Goal: Leave review/rating: Share an evaluation or opinion about a product, service, or content

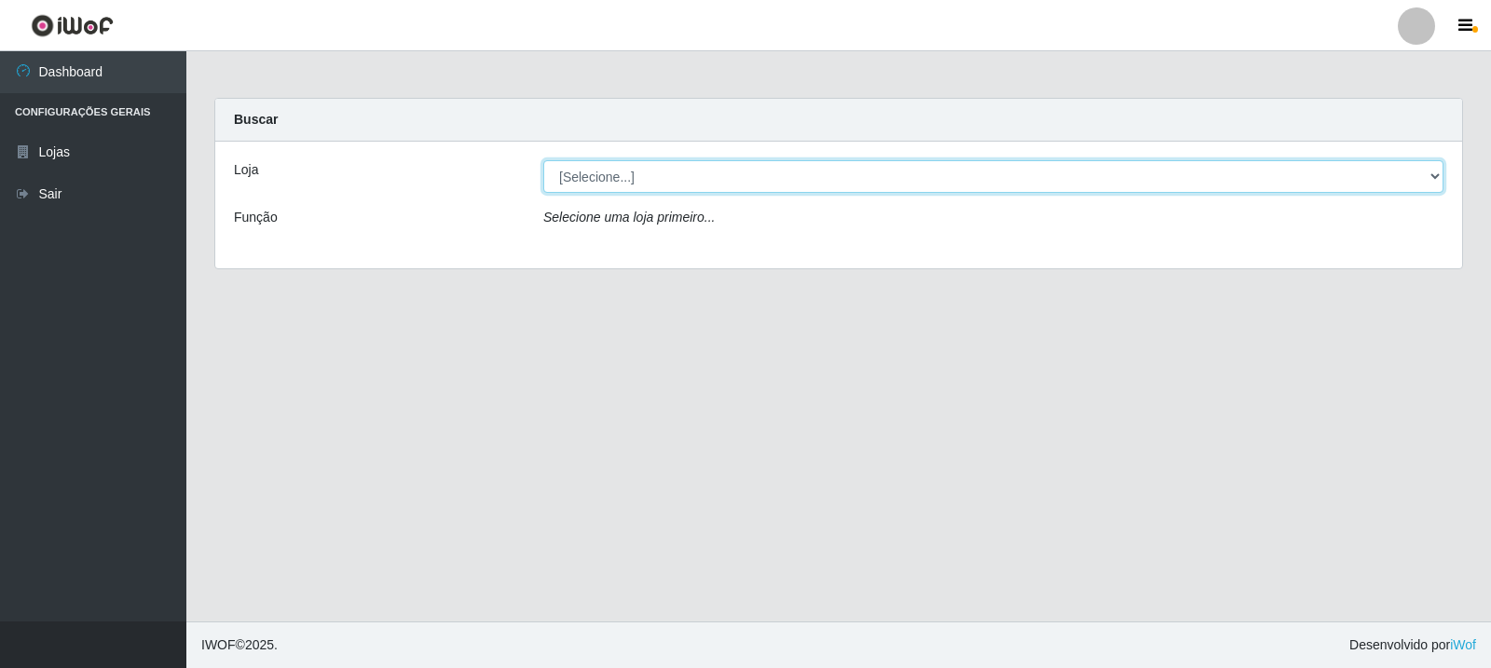
click at [619, 185] on select "[Selecione...] Rede Compras Supermercados - LOJA 3" at bounding box center [993, 176] width 900 height 33
select select "162"
click at [543, 160] on select "[Selecione...] Rede Compras Supermercados - LOJA 3" at bounding box center [993, 176] width 900 height 33
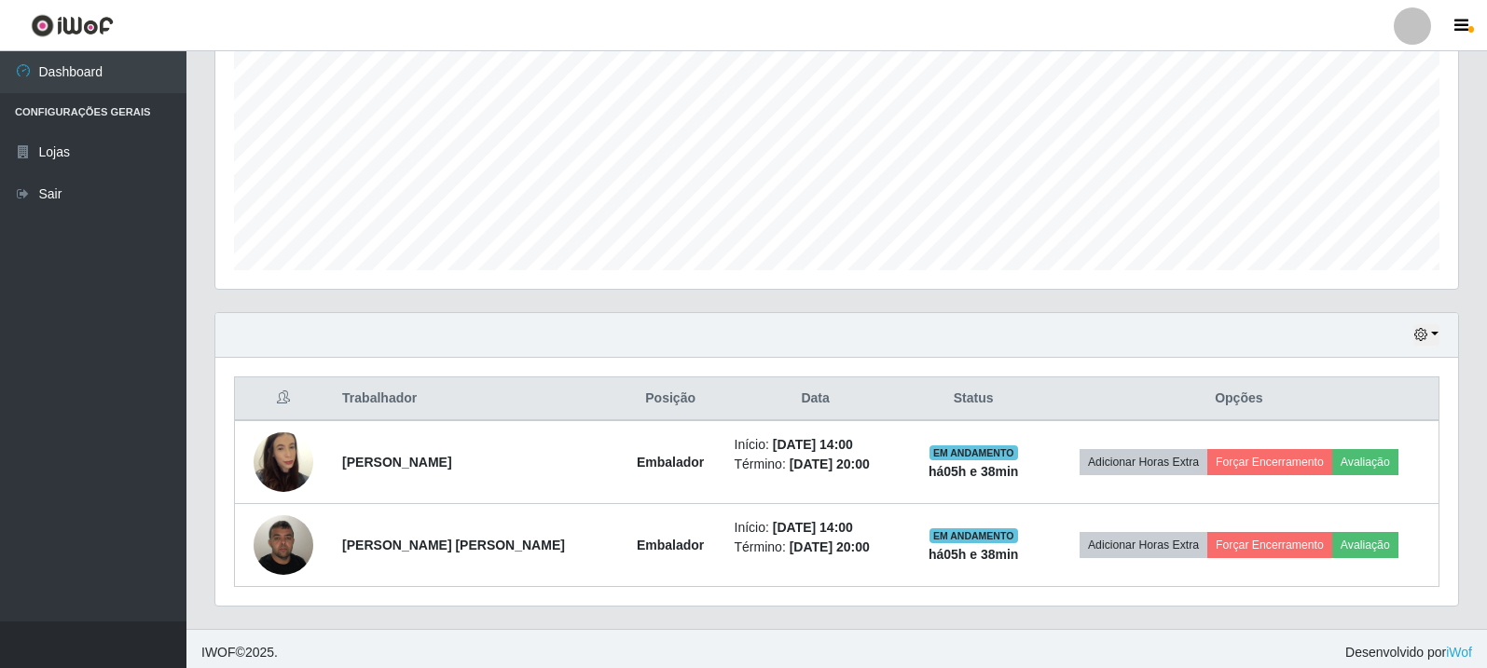
scroll to position [404, 0]
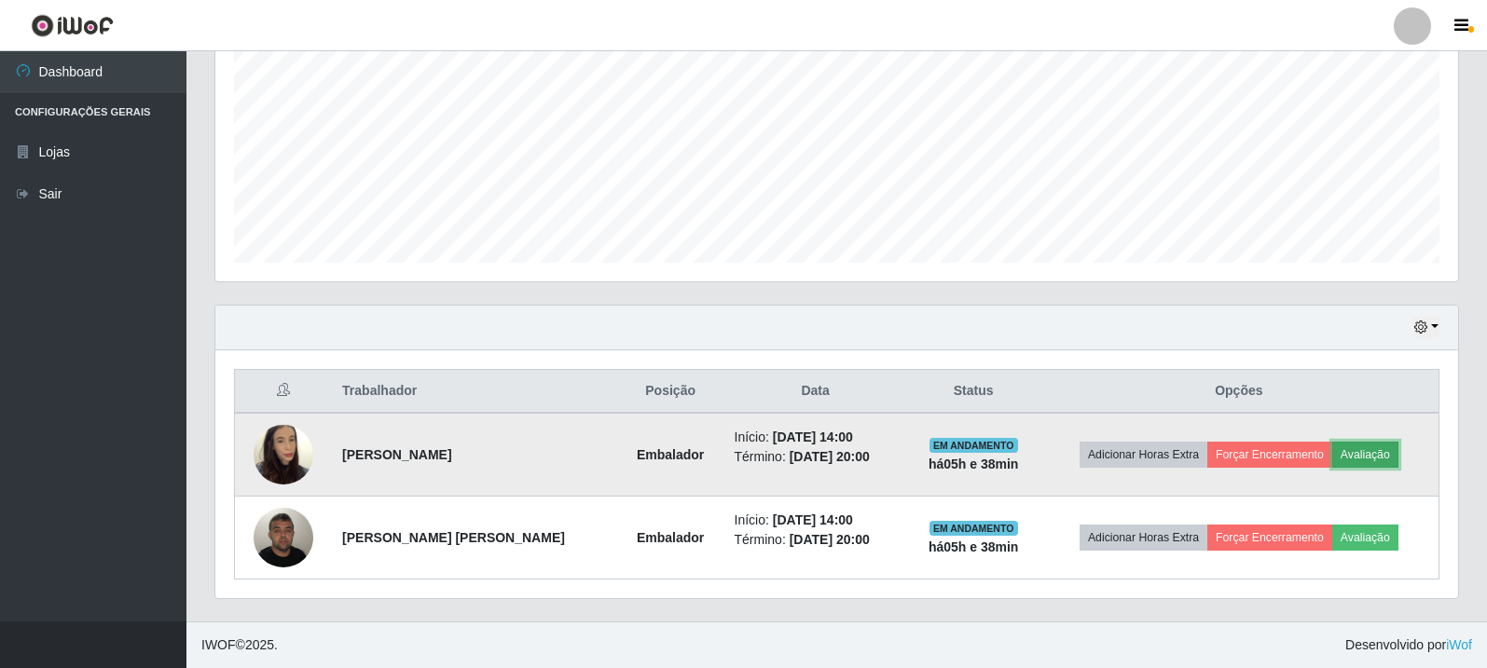
click at [1355, 452] on button "Avaliação" at bounding box center [1365, 455] width 66 height 26
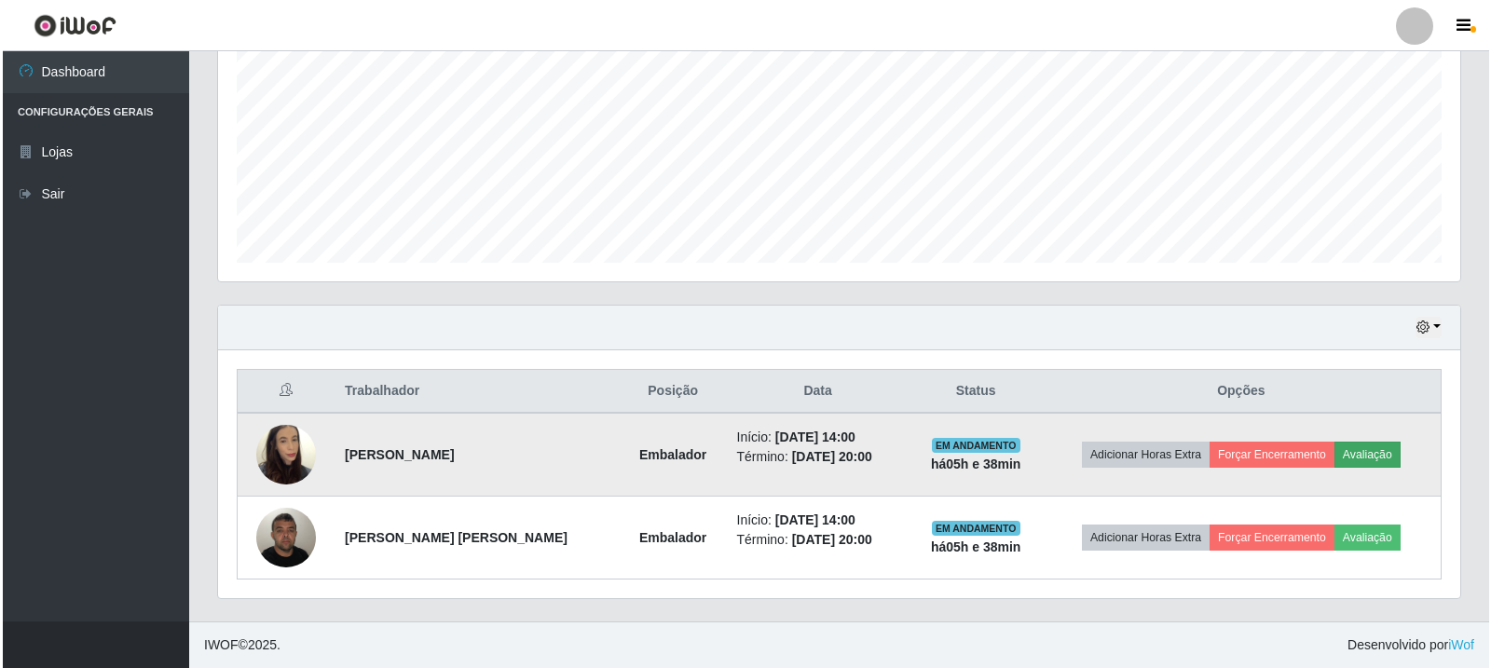
scroll to position [387, 1233]
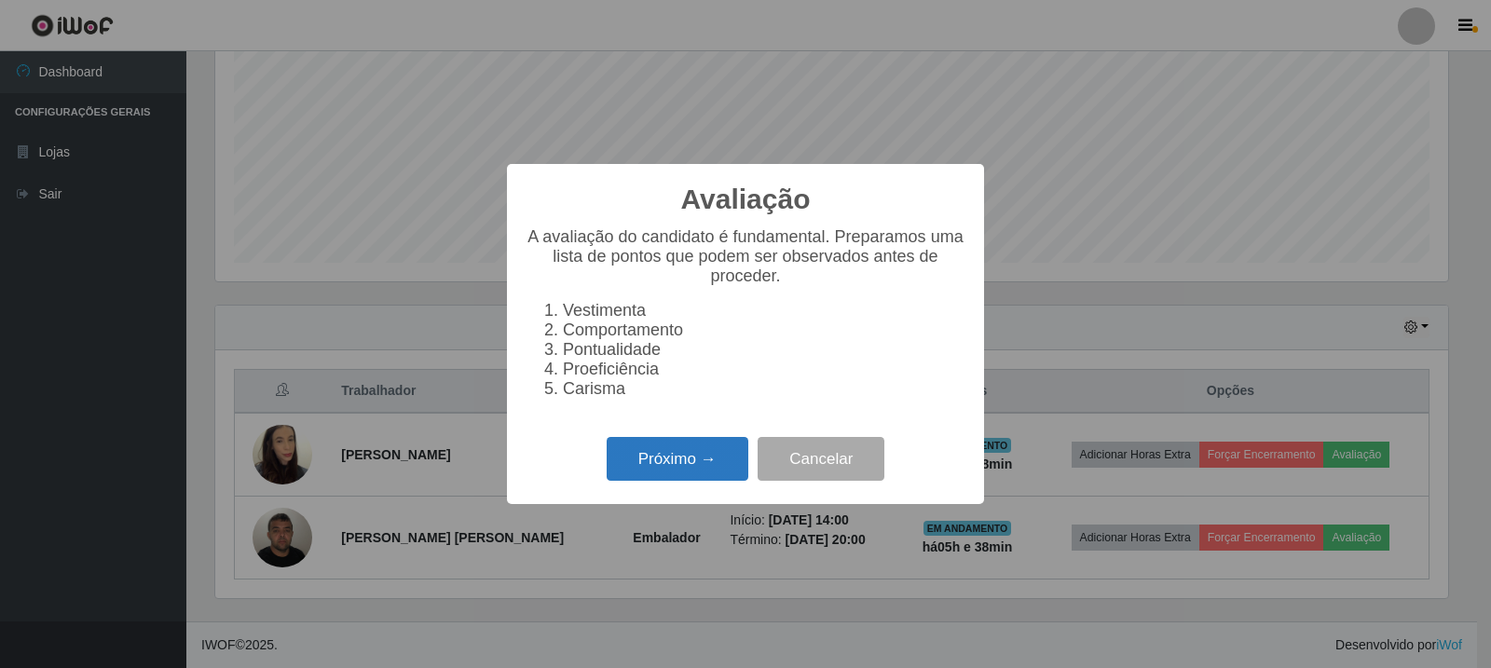
click at [729, 467] on button "Próximo →" at bounding box center [678, 459] width 142 height 44
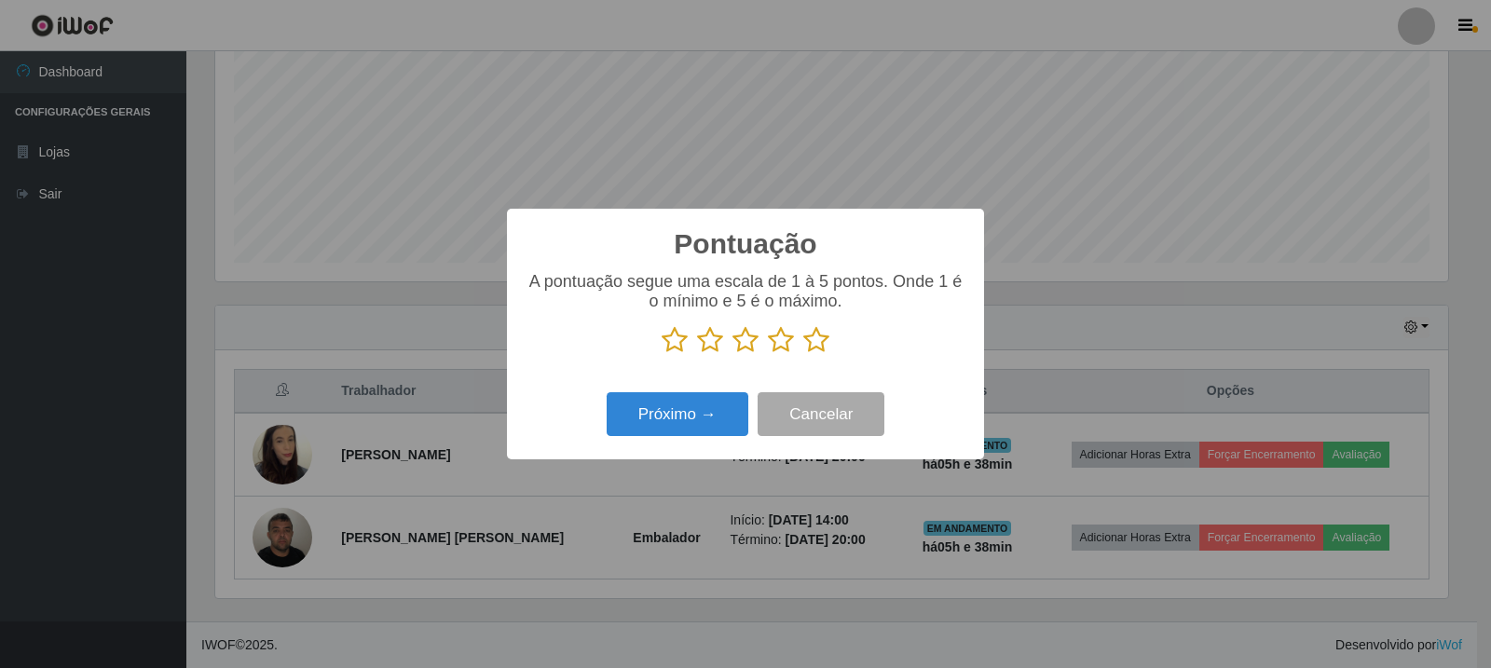
click at [832, 338] on p at bounding box center [746, 340] width 440 height 28
click at [816, 343] on icon at bounding box center [816, 340] width 26 height 28
click at [803, 354] on input "radio" at bounding box center [803, 354] width 0 height 0
click at [758, 399] on div "Próximo → Cancelar" at bounding box center [746, 414] width 440 height 53
click at [728, 413] on button "Próximo →" at bounding box center [678, 414] width 142 height 44
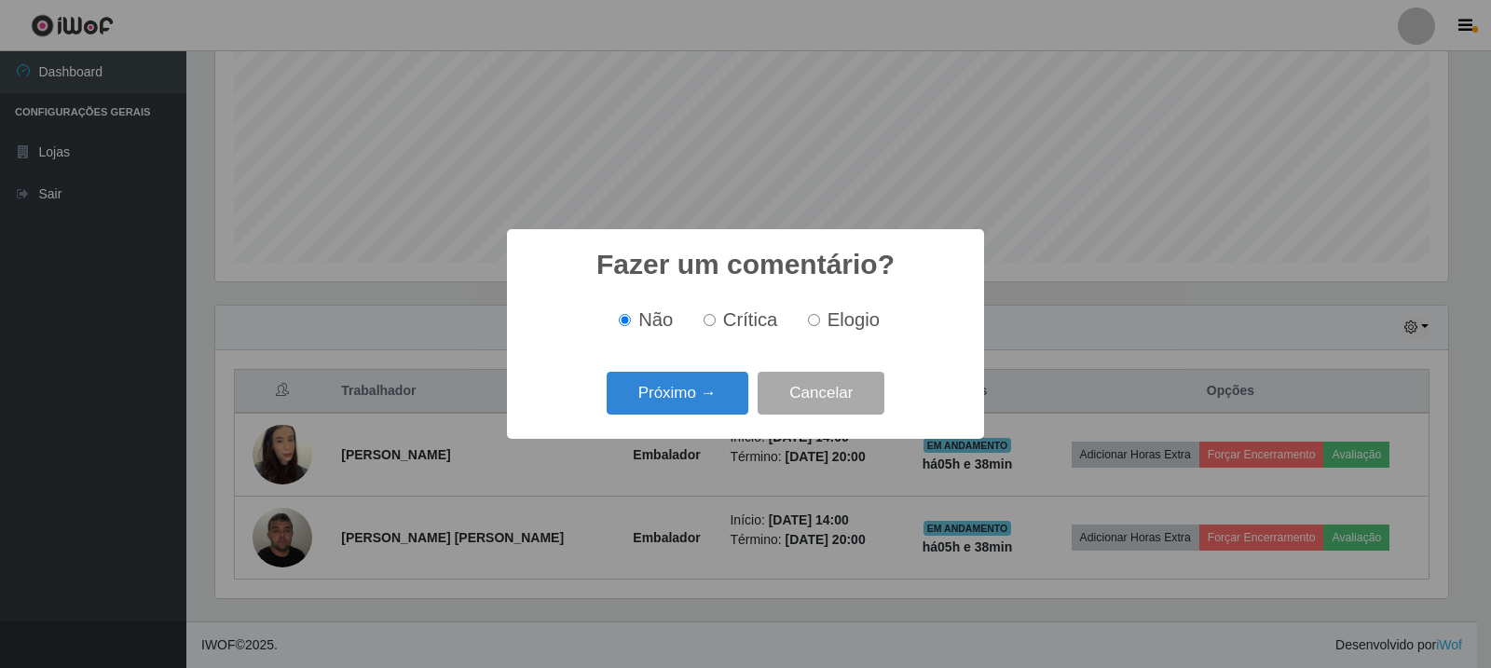
click at [816, 326] on input "Elogio" at bounding box center [814, 320] width 12 height 12
radio input "true"
click at [695, 390] on button "Próximo →" at bounding box center [678, 394] width 142 height 44
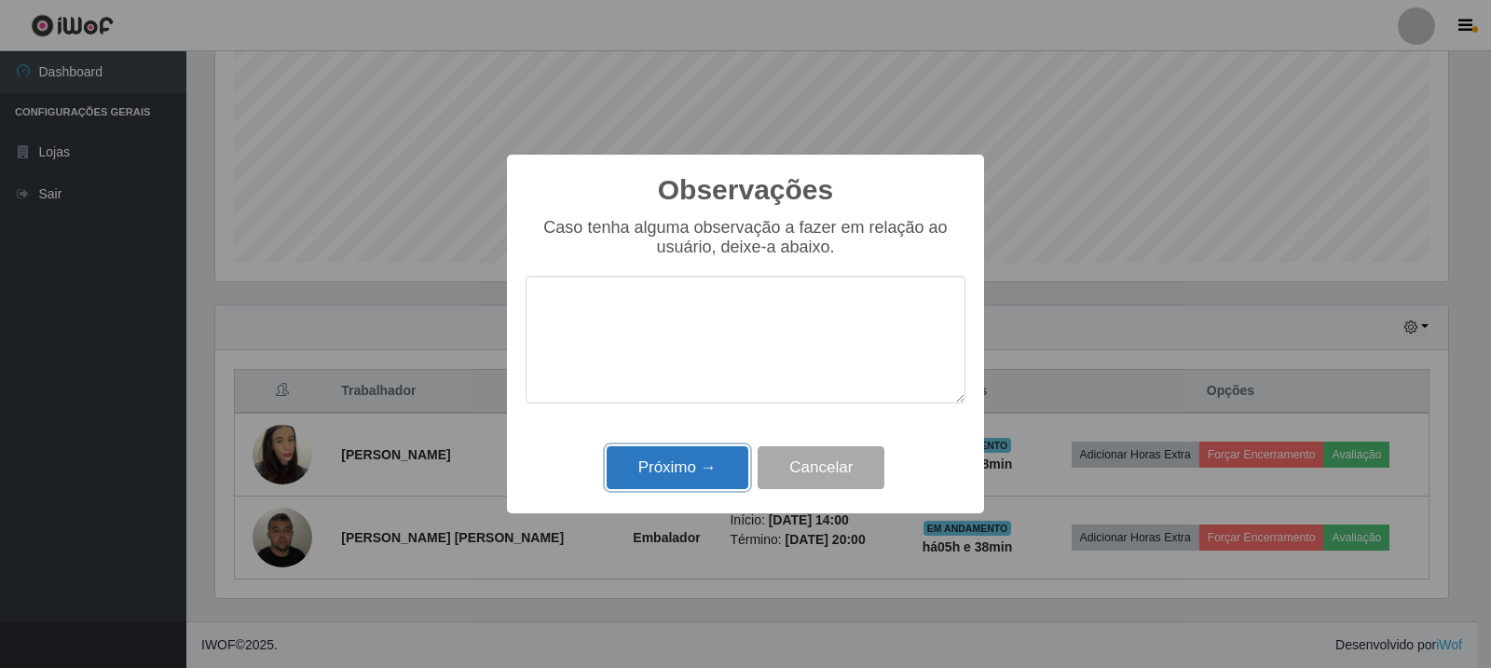
click at [700, 462] on button "Próximo →" at bounding box center [678, 468] width 142 height 44
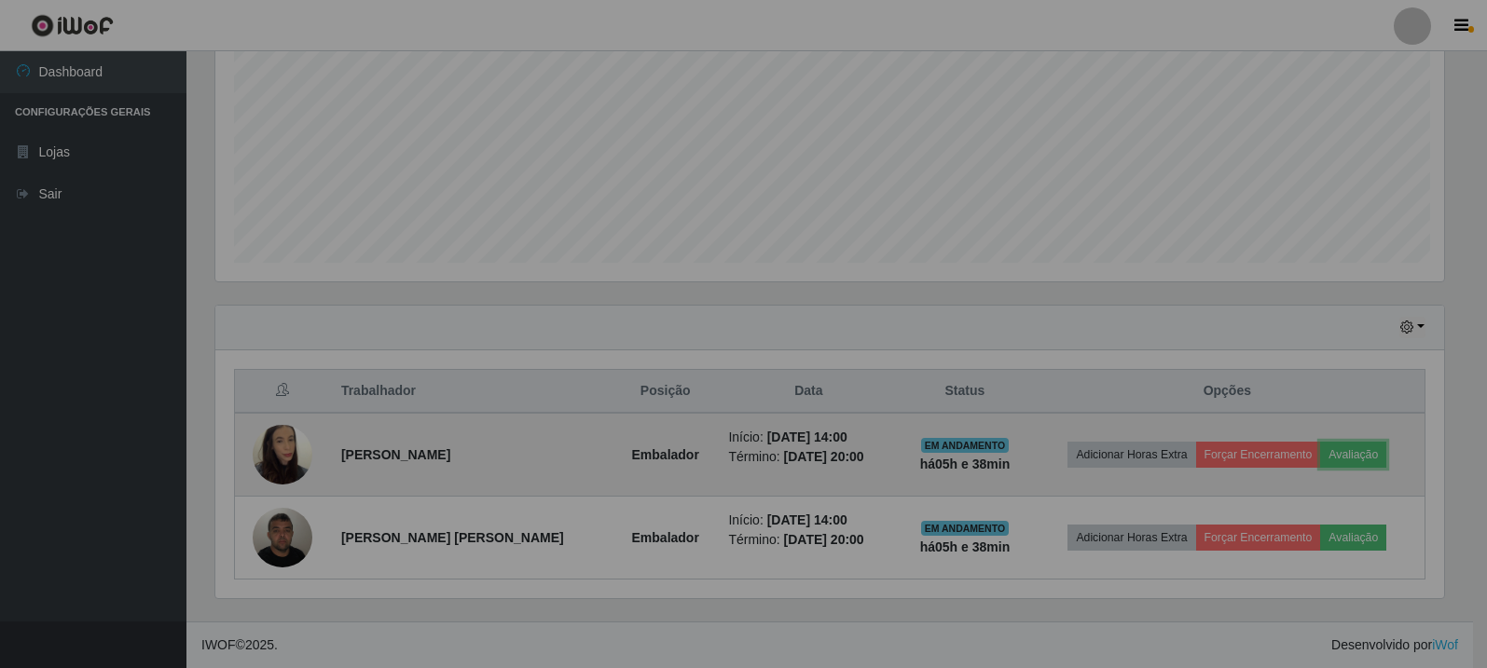
scroll to position [387, 1242]
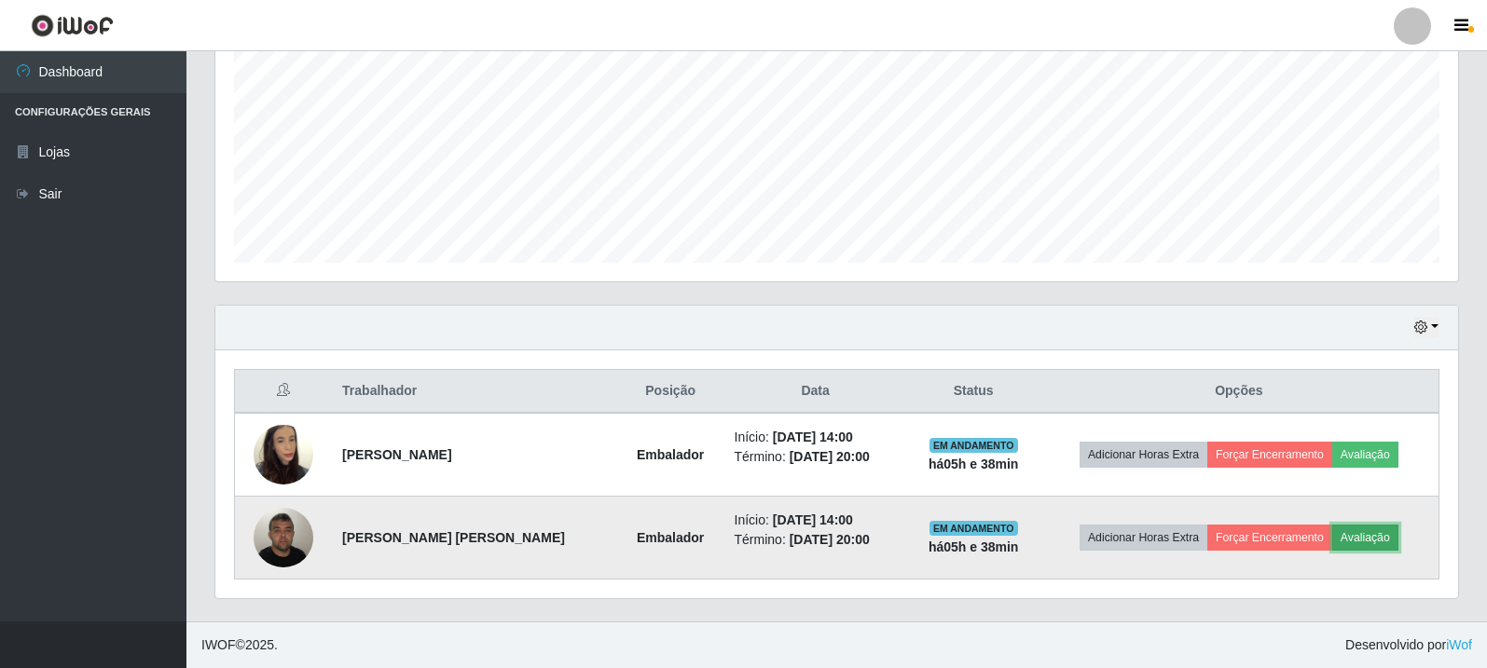
click at [1370, 526] on button "Avaliação" at bounding box center [1365, 538] width 66 height 26
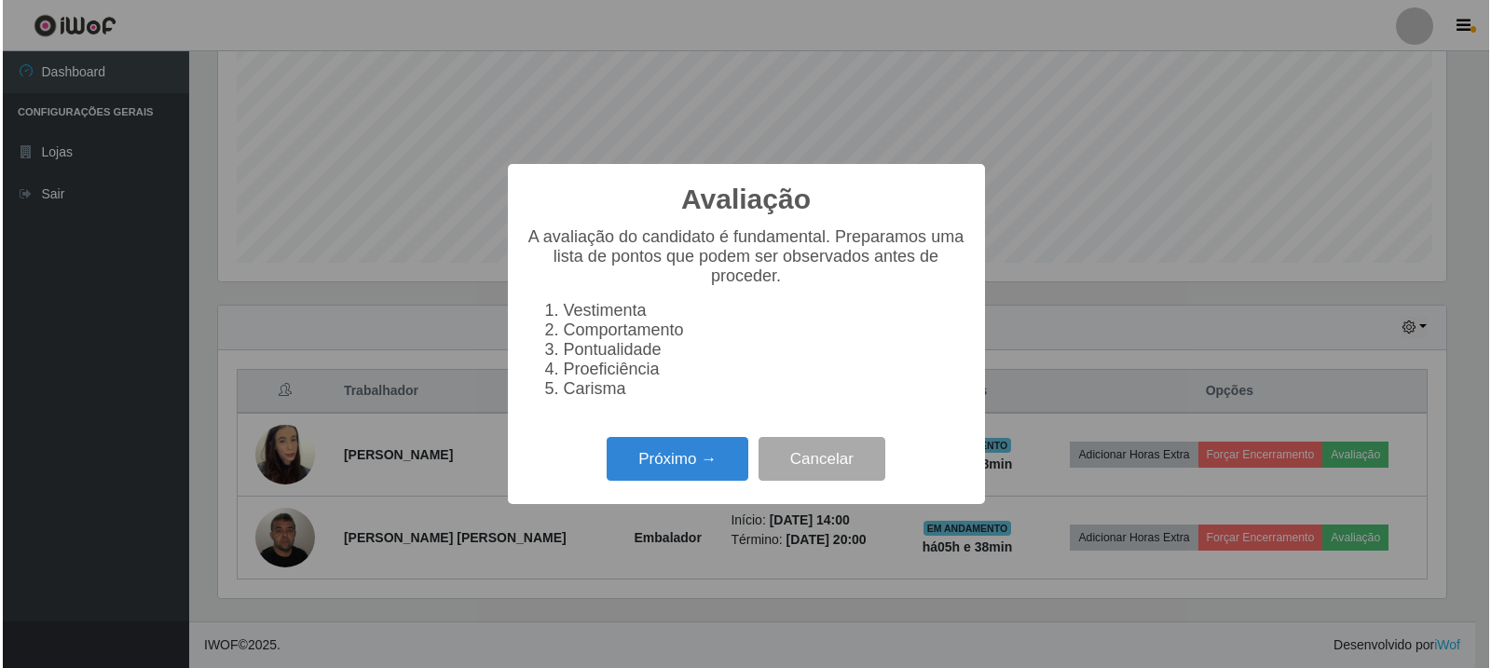
scroll to position [387, 1233]
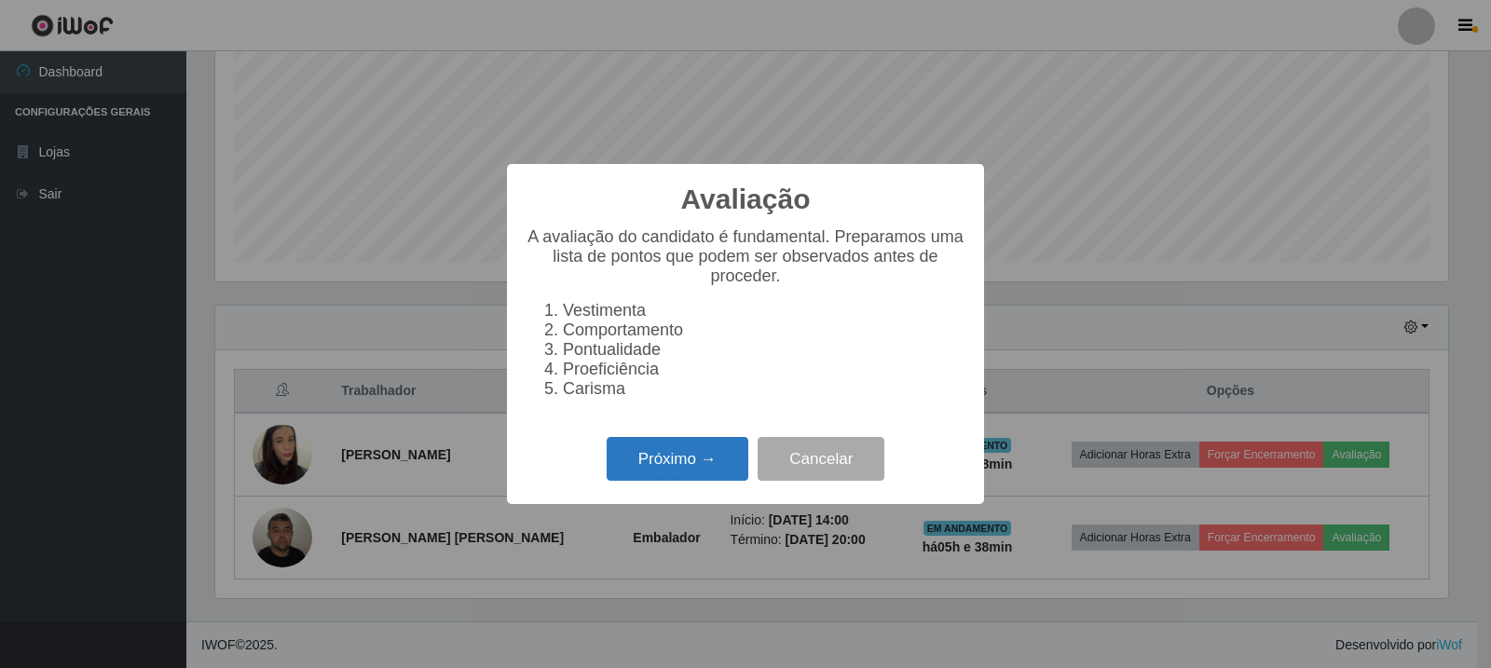
click at [681, 460] on button "Próximo →" at bounding box center [678, 459] width 142 height 44
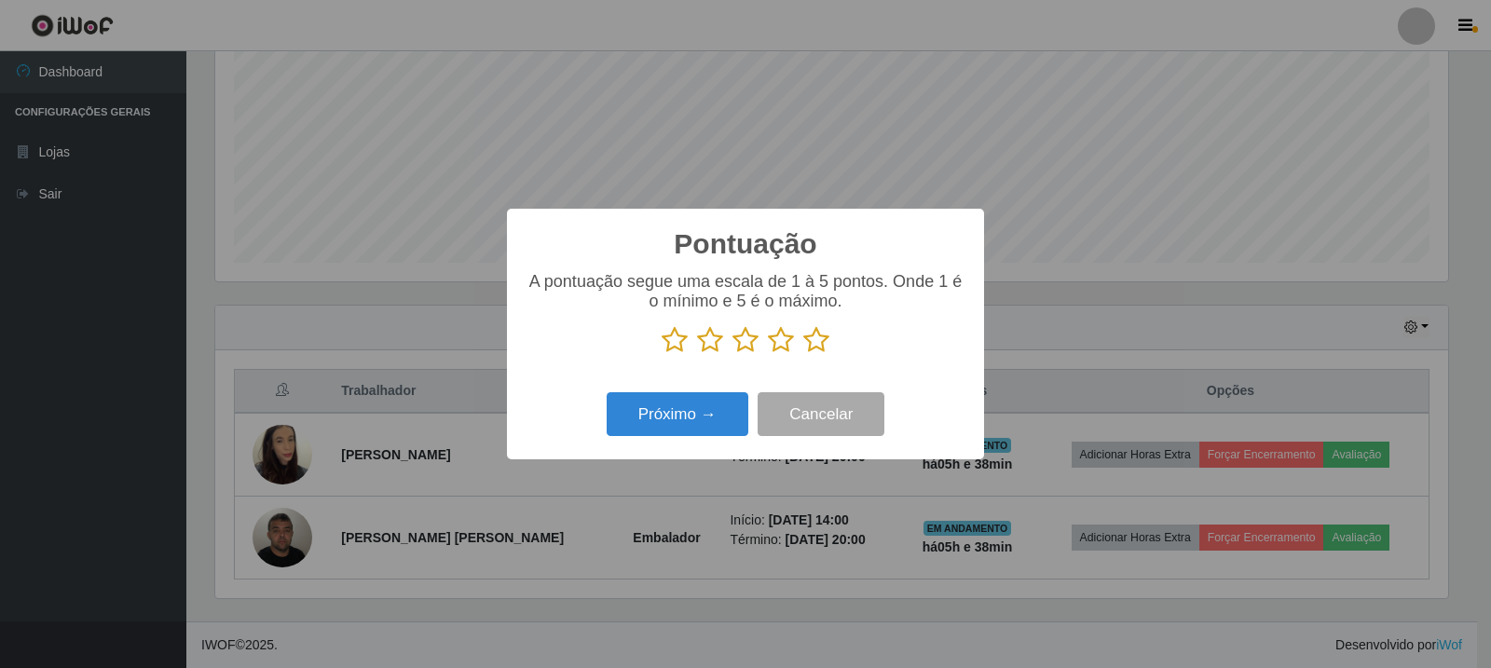
click at [803, 339] on p at bounding box center [746, 340] width 440 height 28
click at [806, 354] on icon at bounding box center [816, 340] width 26 height 28
click at [803, 354] on input "radio" at bounding box center [803, 354] width 0 height 0
click at [812, 347] on icon at bounding box center [816, 340] width 26 height 28
click at [803, 354] on input "radio" at bounding box center [803, 354] width 0 height 0
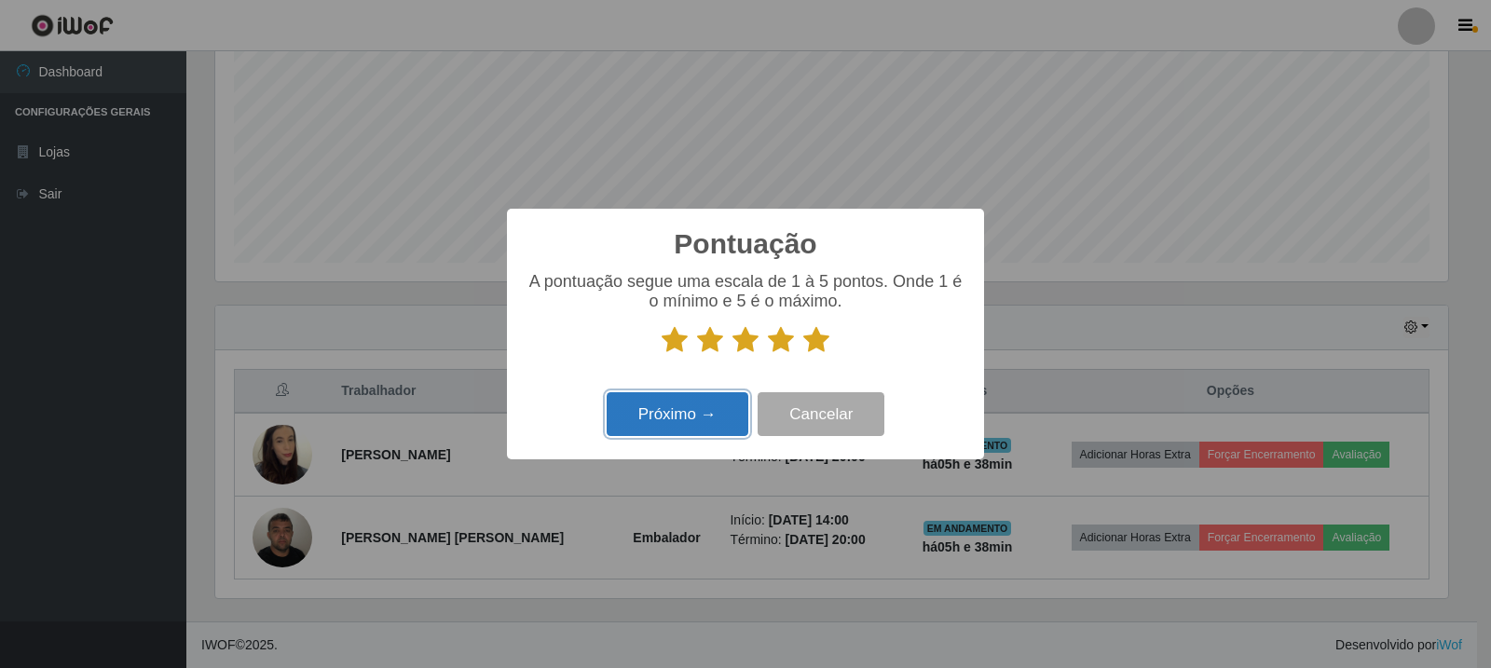
click at [737, 427] on button "Próximo →" at bounding box center [678, 414] width 142 height 44
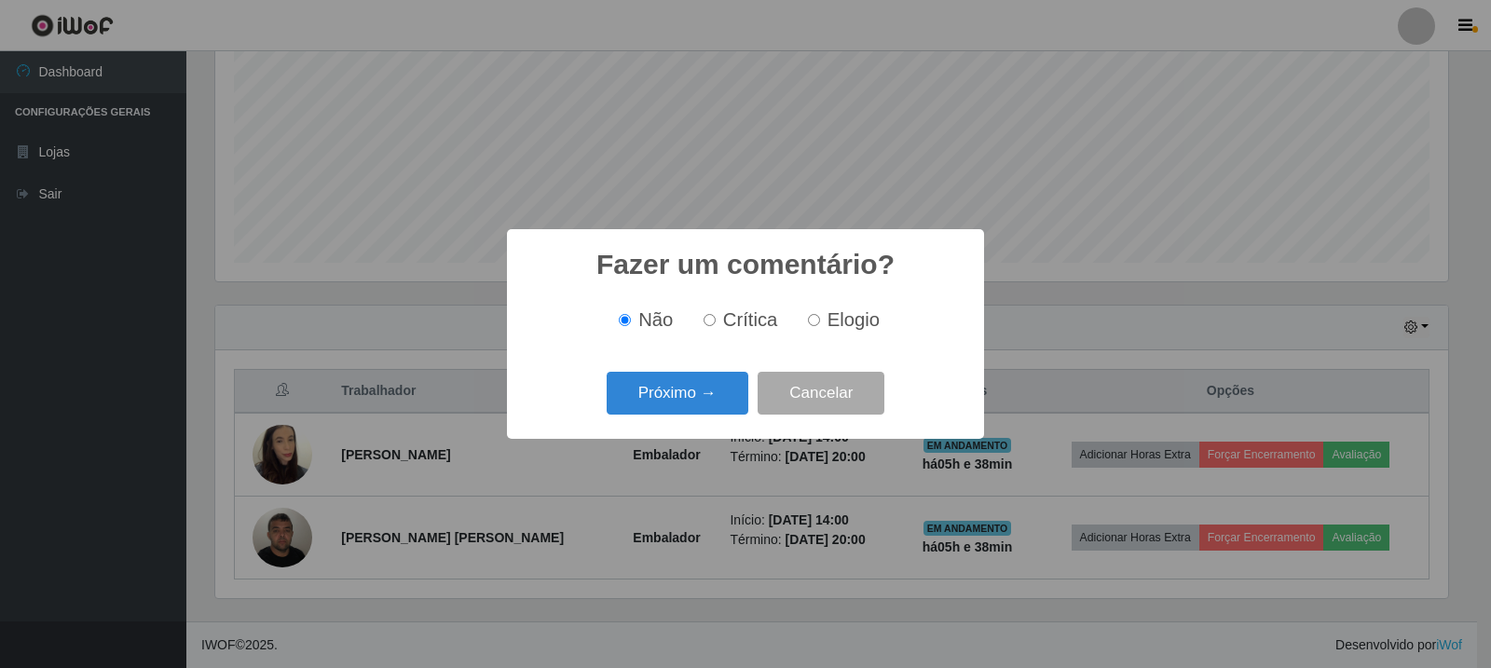
click at [805, 335] on div "Não Crítica Elogio" at bounding box center [746, 320] width 440 height 55
click at [857, 317] on span "Elogio" at bounding box center [854, 319] width 52 height 21
click at [820, 317] on input "Elogio" at bounding box center [814, 320] width 12 height 12
radio input "true"
click at [707, 394] on button "Próximo →" at bounding box center [678, 394] width 142 height 44
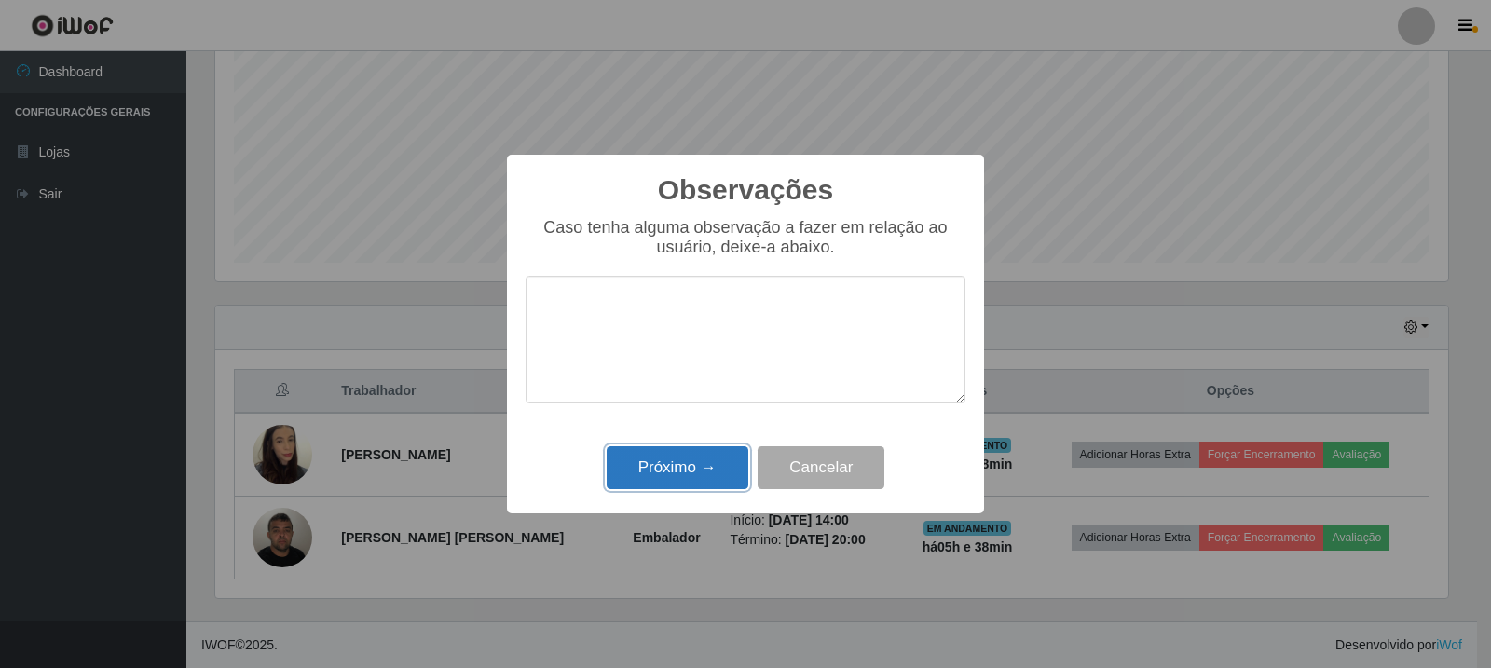
click at [712, 467] on button "Próximo →" at bounding box center [678, 468] width 142 height 44
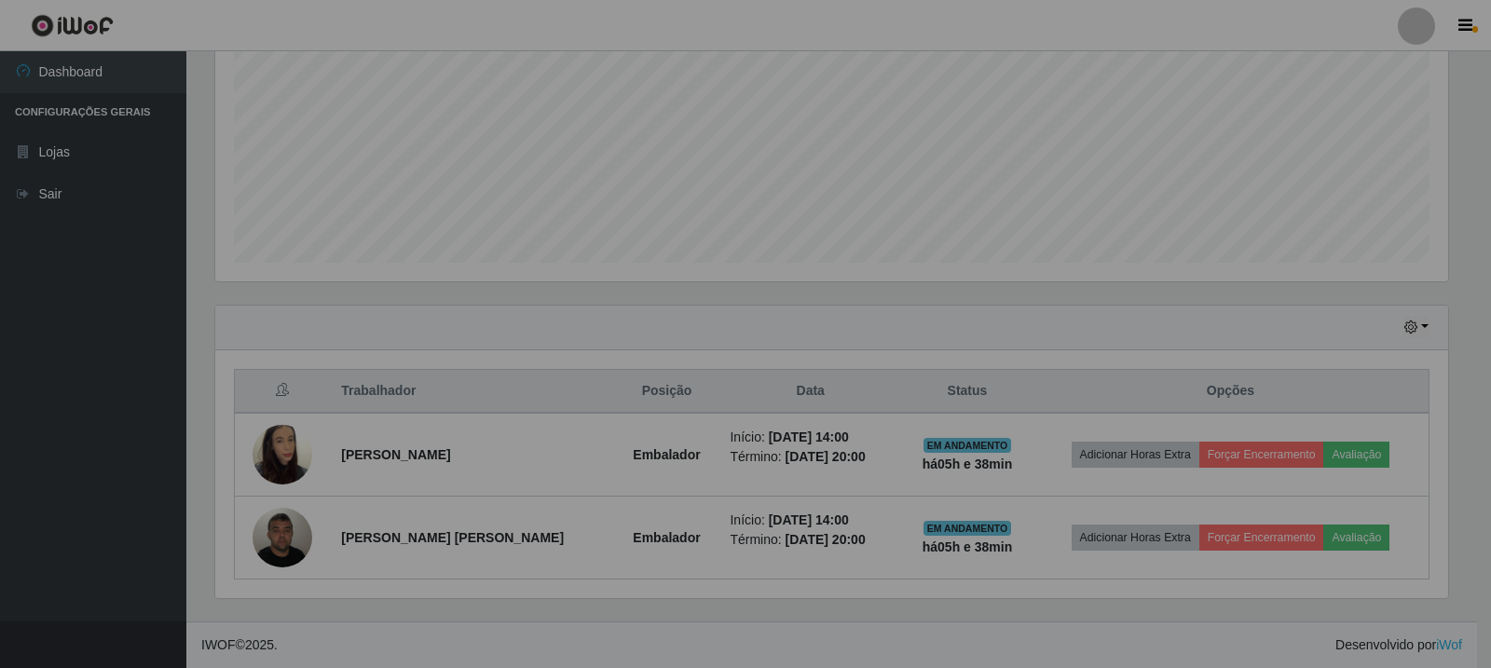
scroll to position [387, 1242]
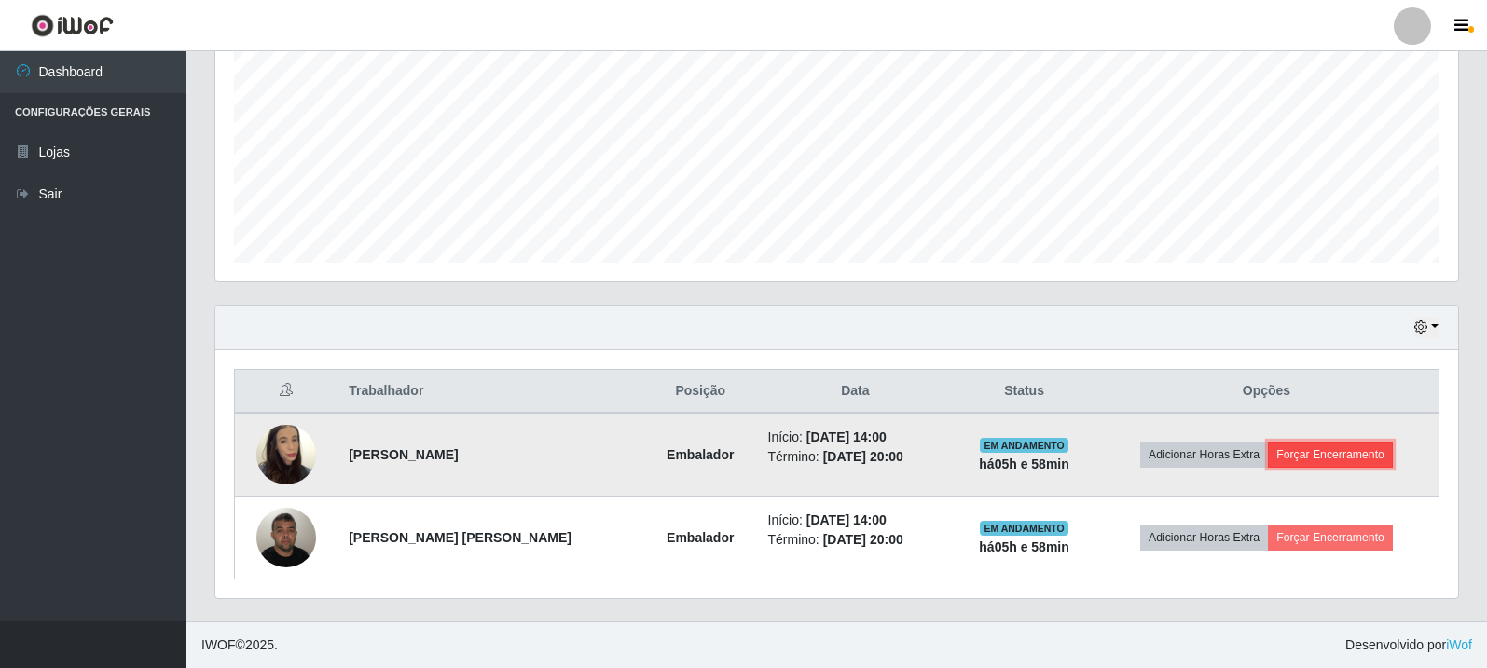
click at [1332, 444] on button "Forçar Encerramento" at bounding box center [1330, 455] width 125 height 26
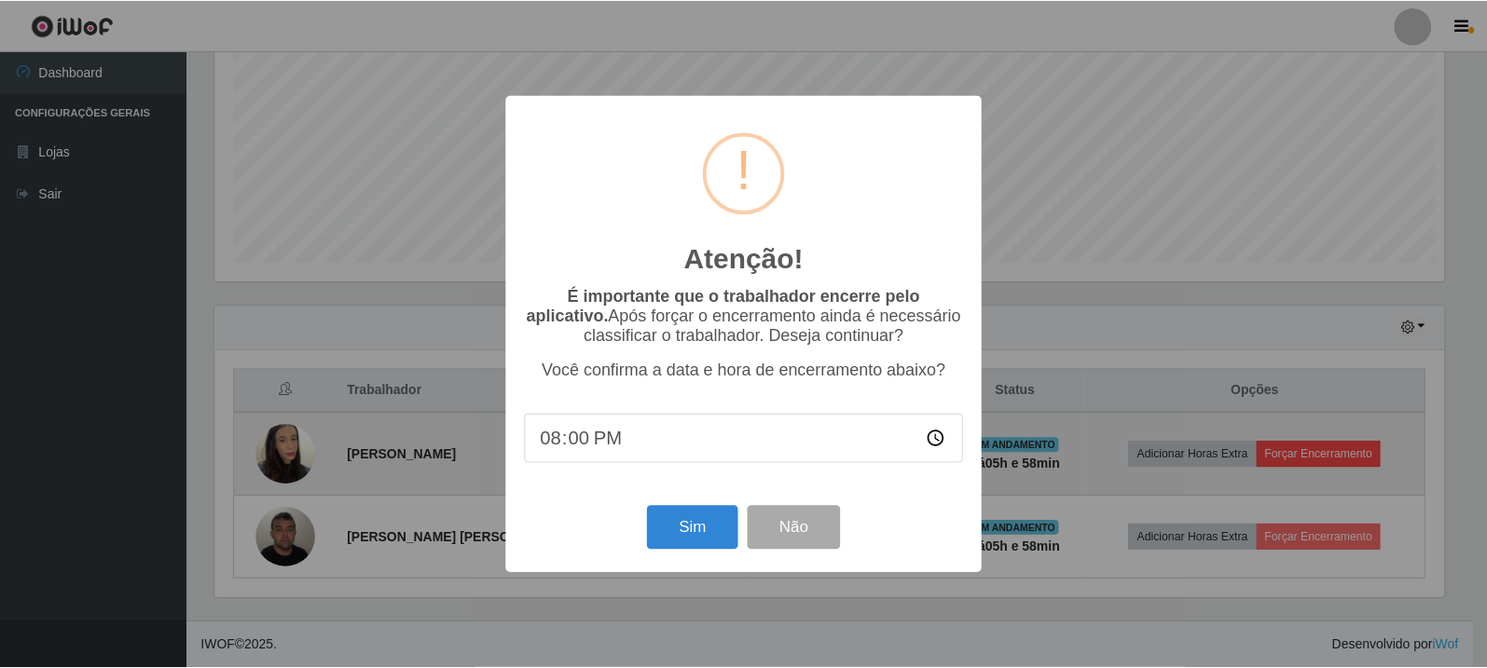
scroll to position [387, 1233]
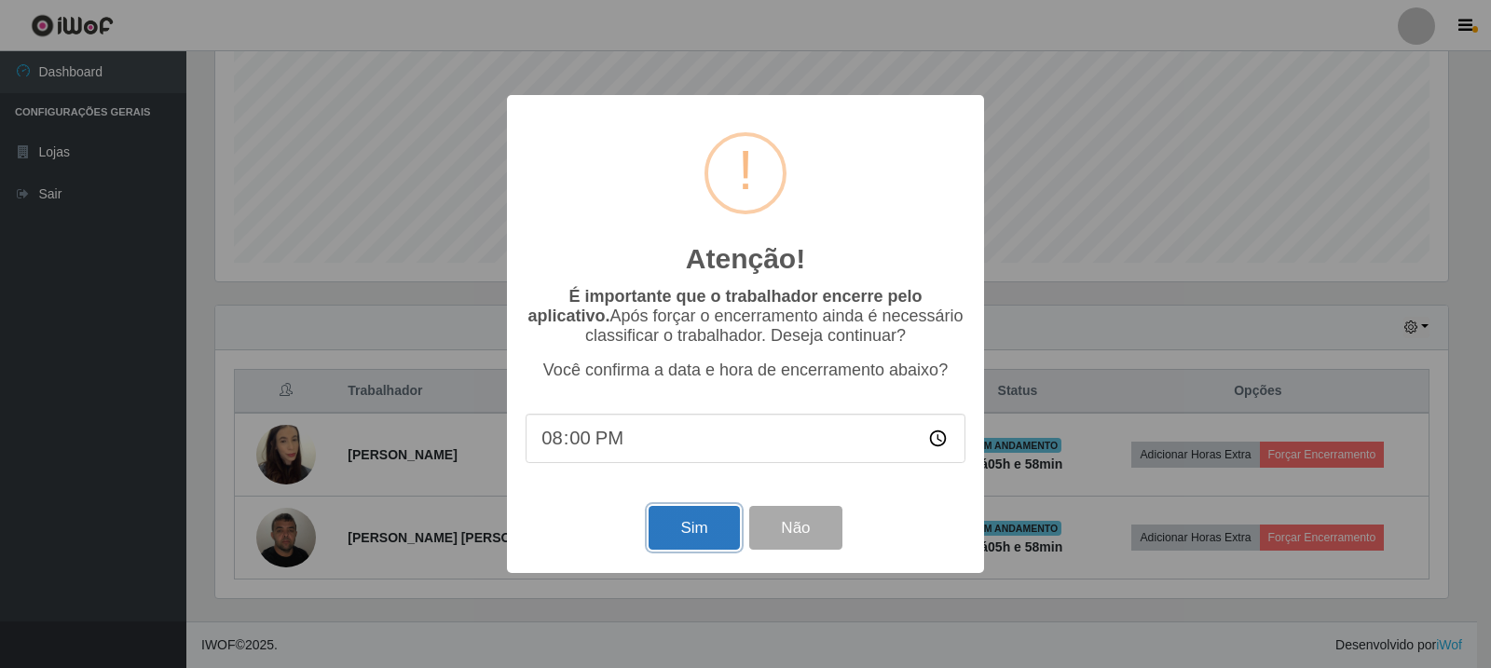
click at [699, 541] on button "Sim" at bounding box center [694, 528] width 90 height 44
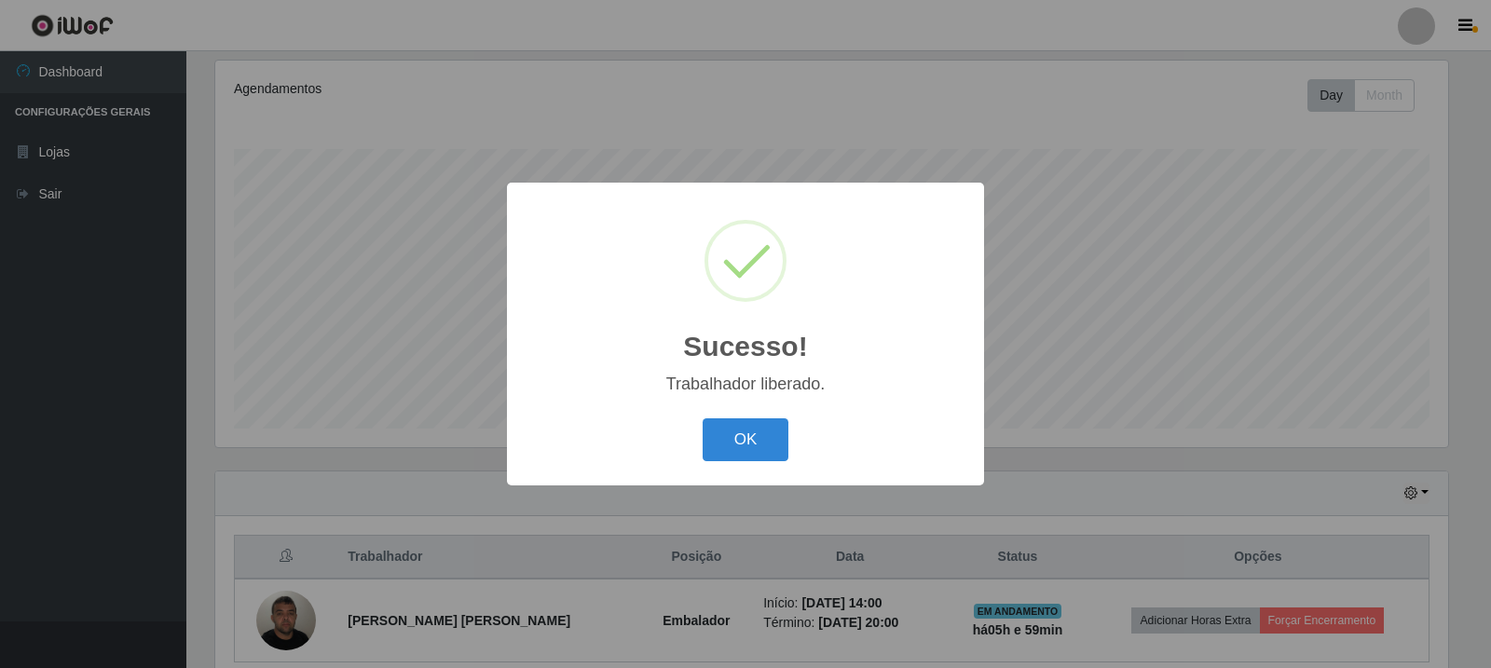
click at [714, 414] on div "OK Cancel" at bounding box center [746, 439] width 440 height 53
click at [738, 431] on button "OK" at bounding box center [746, 440] width 87 height 44
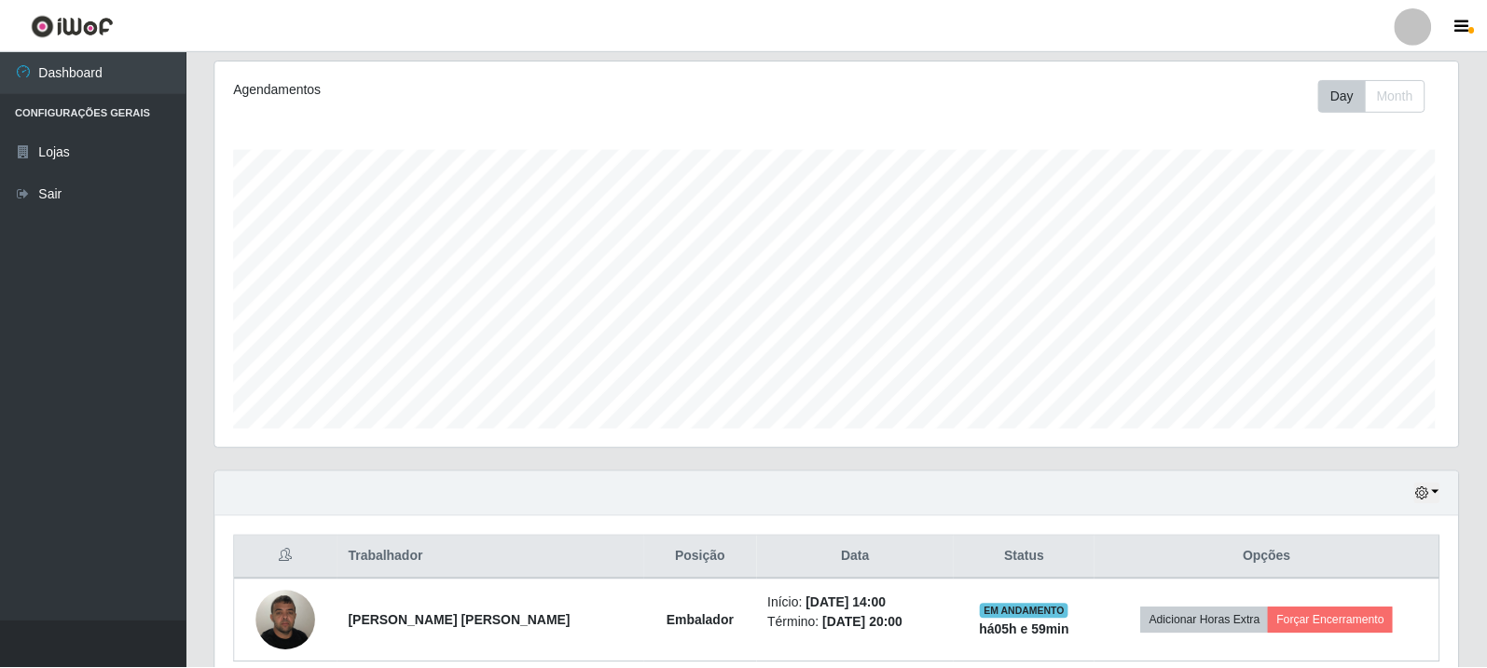
scroll to position [387, 1242]
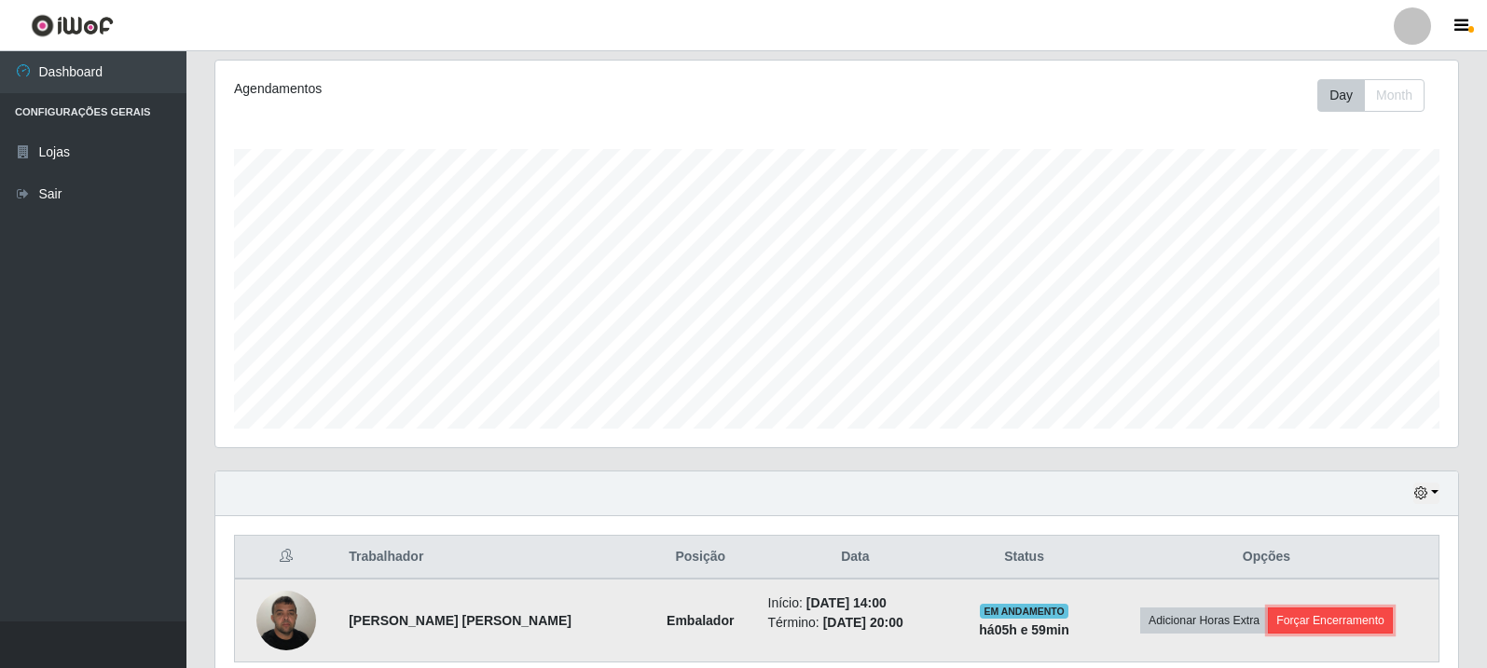
click at [1332, 614] on button "Forçar Encerramento" at bounding box center [1330, 621] width 125 height 26
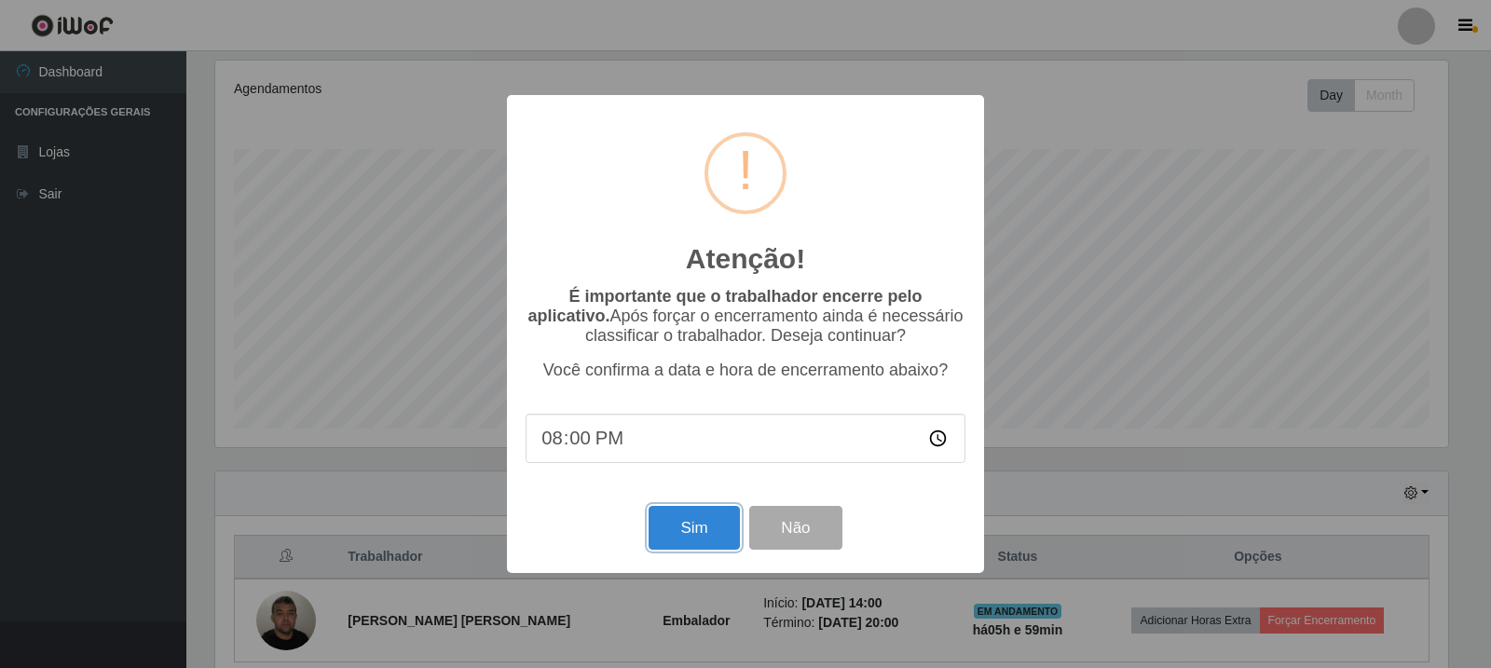
drag, startPoint x: 715, startPoint y: 536, endPoint x: 670, endPoint y: 535, distance: 44.7
click at [715, 535] on button "Sim" at bounding box center [694, 528] width 90 height 44
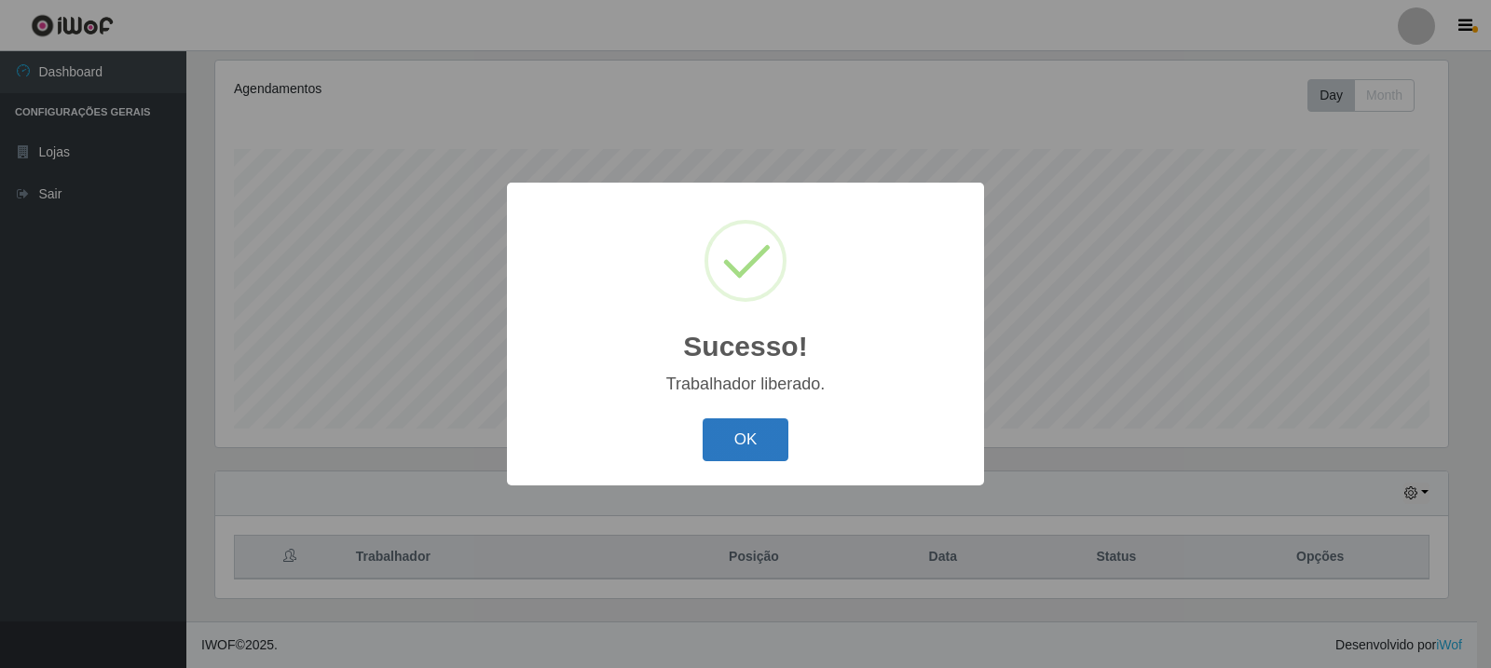
click at [743, 426] on button "OK" at bounding box center [746, 440] width 87 height 44
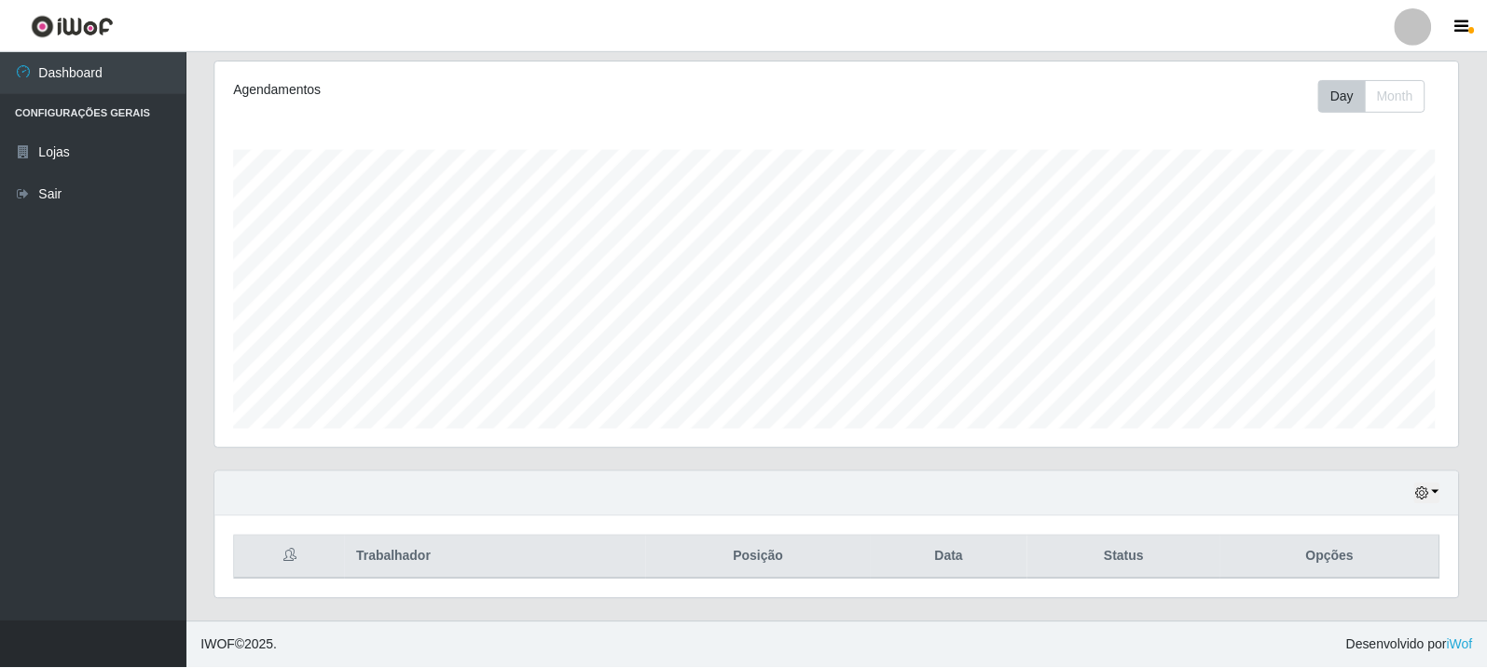
scroll to position [387, 1242]
